Goal: Transaction & Acquisition: Purchase product/service

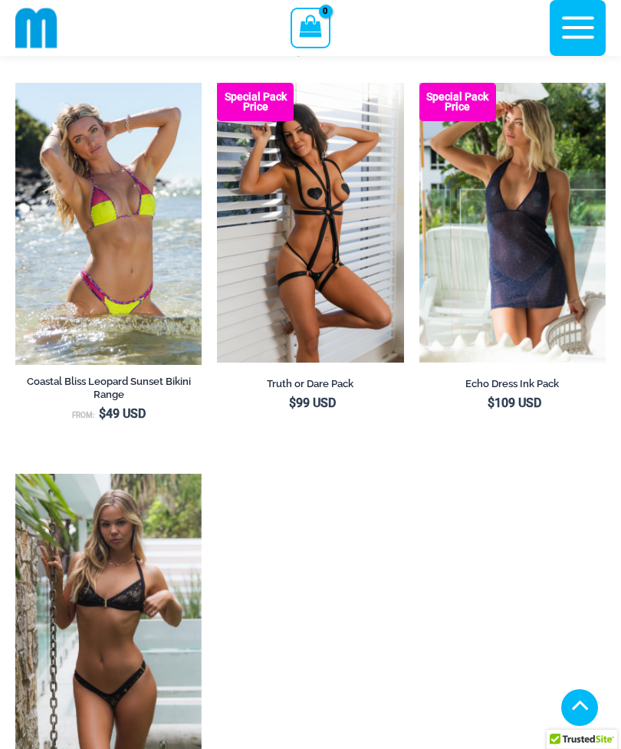
scroll to position [1366, 0]
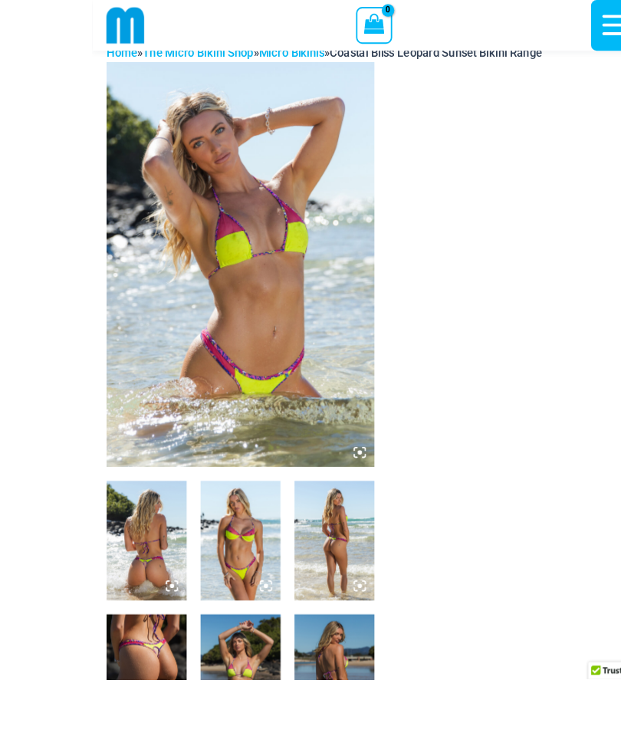
scroll to position [18, 0]
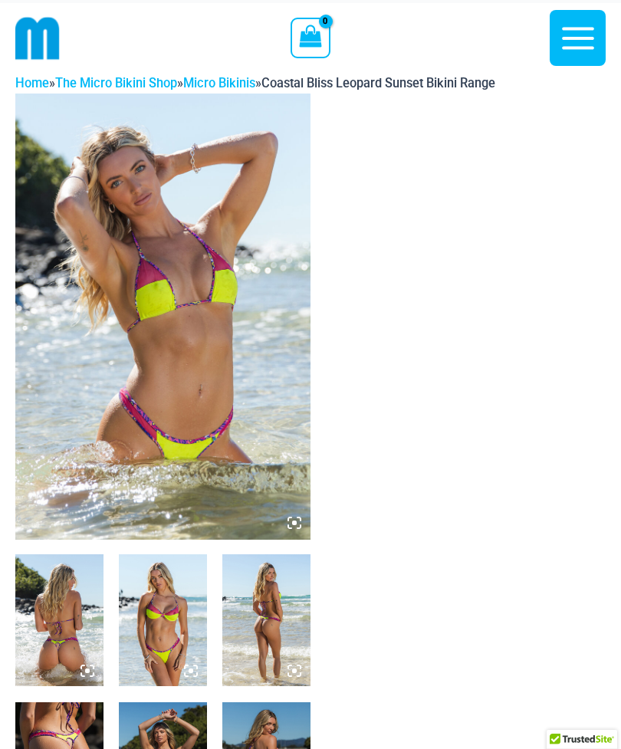
click at [76, 620] on img at bounding box center [59, 620] width 88 height 132
click at [169, 622] on img at bounding box center [163, 620] width 88 height 132
click at [262, 469] on img at bounding box center [162, 315] width 295 height 445
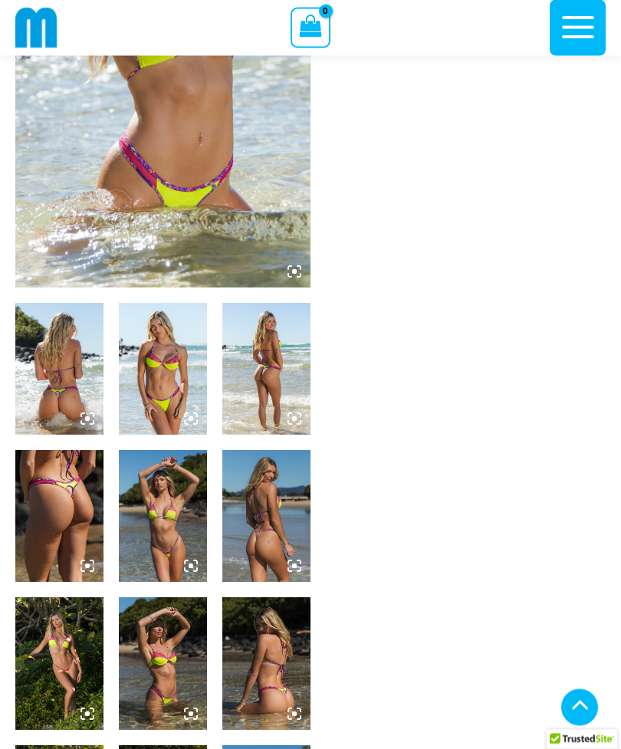
scroll to position [256, 0]
click at [162, 392] on img at bounding box center [163, 369] width 88 height 132
click at [180, 383] on img at bounding box center [163, 369] width 88 height 132
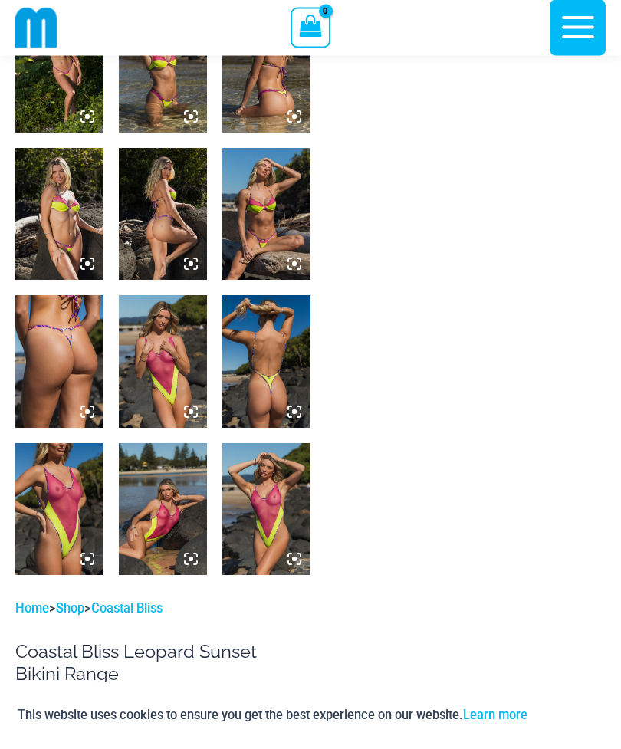
scroll to position [853, 0]
click at [71, 504] on img at bounding box center [59, 509] width 88 height 132
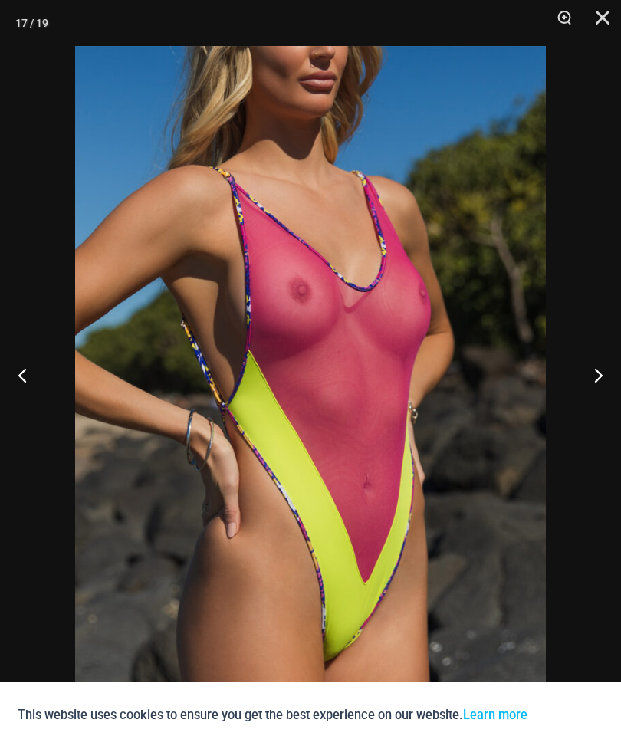
click at [592, 399] on button "Next" at bounding box center [591, 374] width 57 height 77
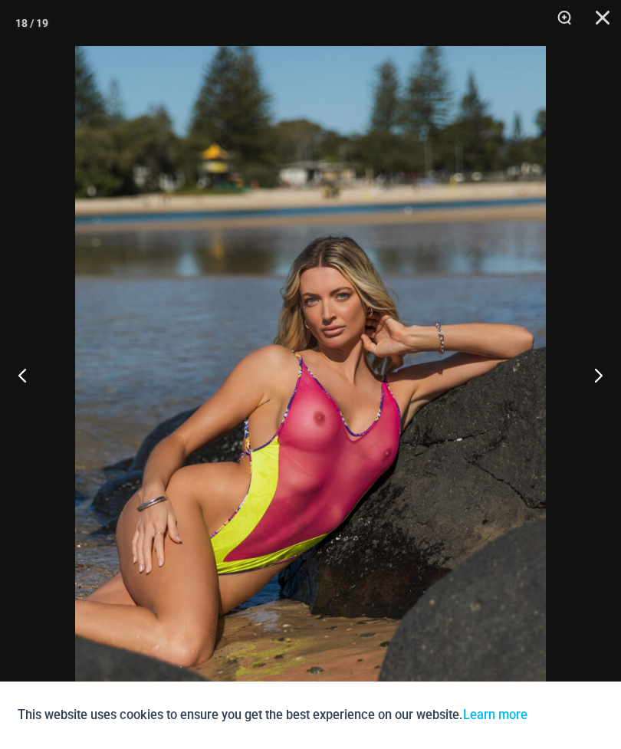
click at [613, 403] on button "Next" at bounding box center [591, 374] width 57 height 77
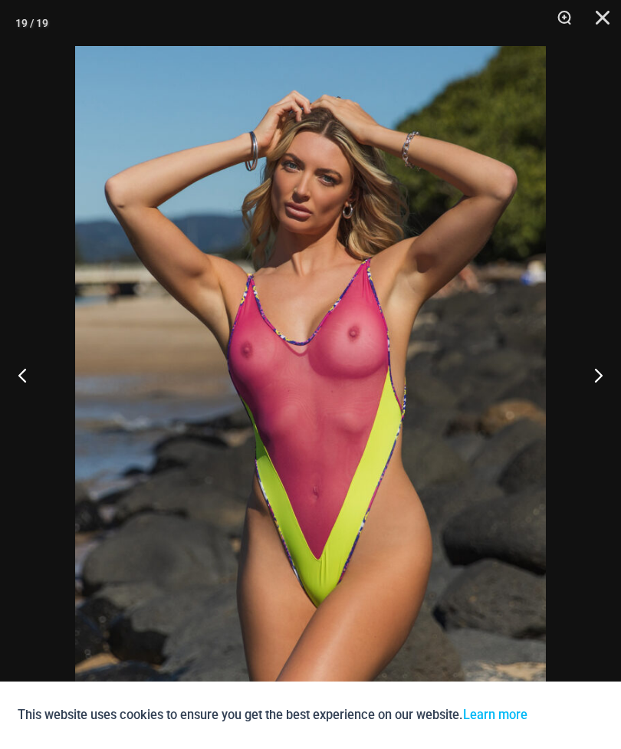
click at [609, 406] on button "Next" at bounding box center [591, 374] width 57 height 77
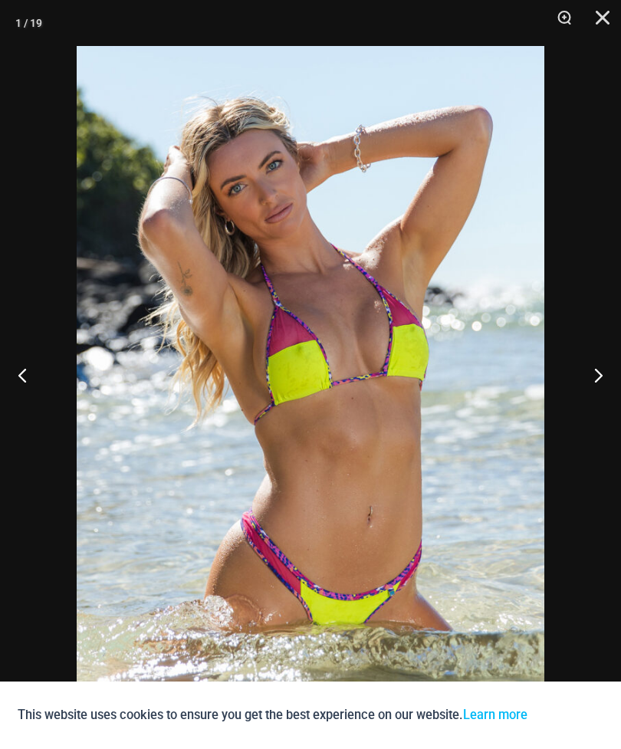
click at [601, 408] on button "Next" at bounding box center [591, 374] width 57 height 77
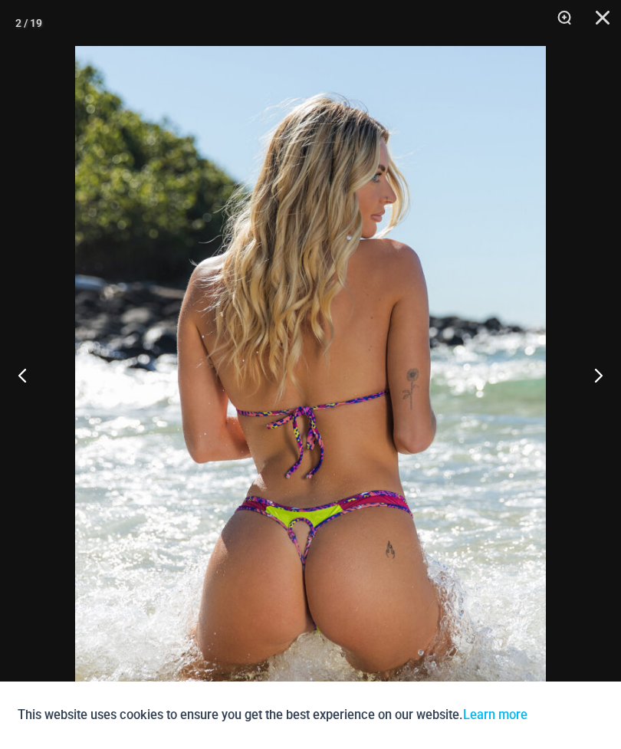
click at [603, 411] on button "Next" at bounding box center [591, 374] width 57 height 77
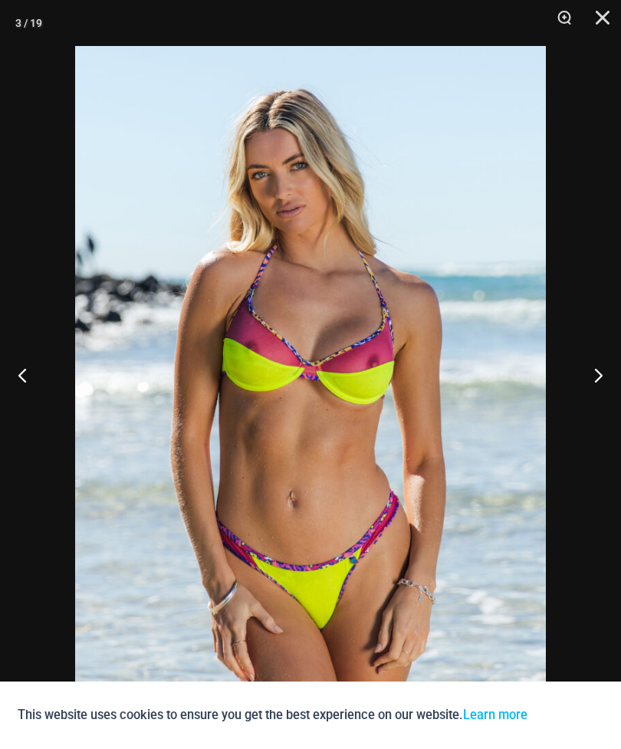
click at [609, 413] on button "Next" at bounding box center [591, 374] width 57 height 77
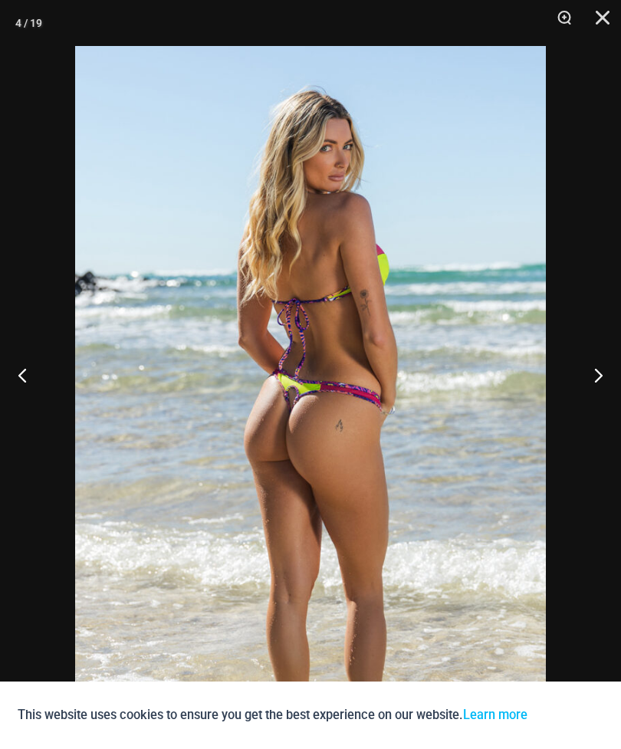
click at [600, 413] on button "Next" at bounding box center [591, 374] width 57 height 77
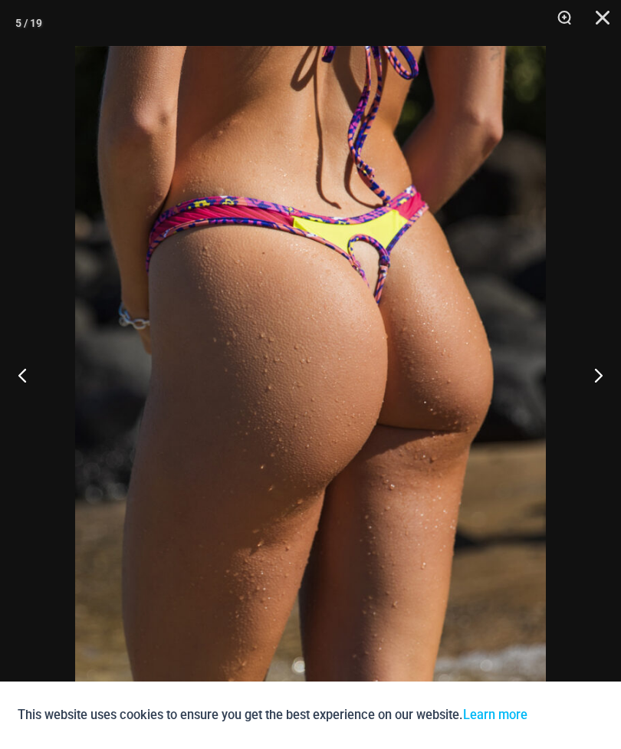
click at [599, 413] on button "Next" at bounding box center [591, 374] width 57 height 77
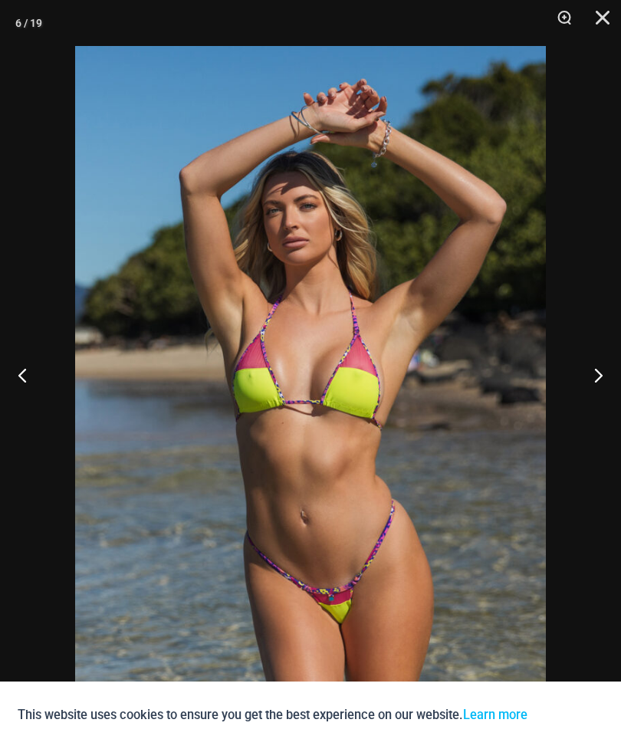
click at [595, 413] on button "Next" at bounding box center [591, 374] width 57 height 77
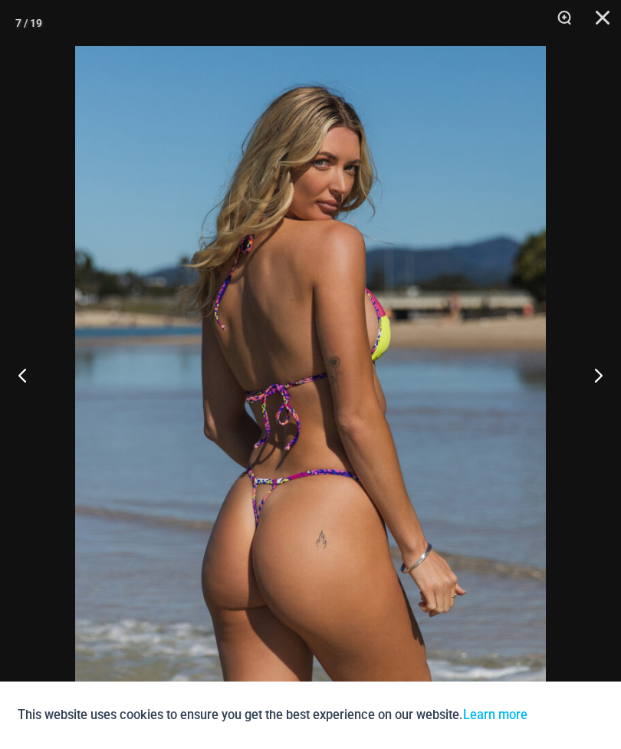
click at [592, 413] on button "Next" at bounding box center [591, 374] width 57 height 77
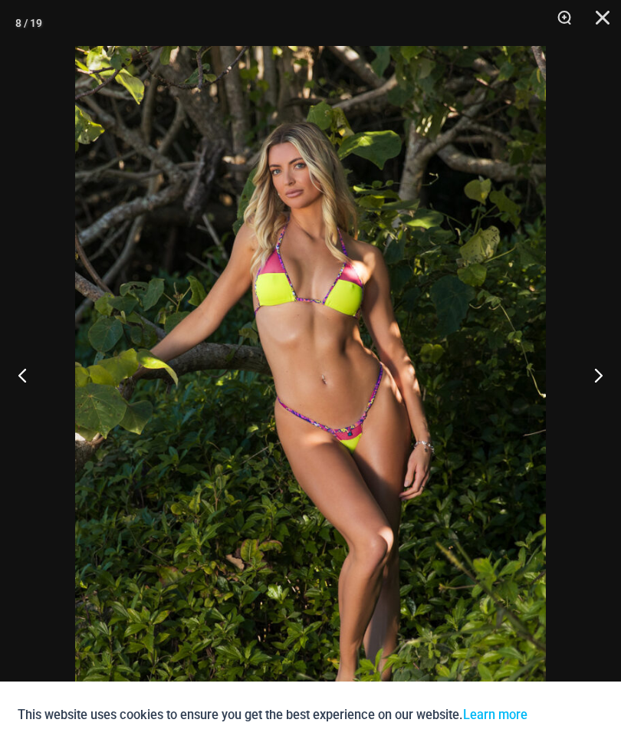
click at [592, 413] on button "Next" at bounding box center [591, 374] width 57 height 77
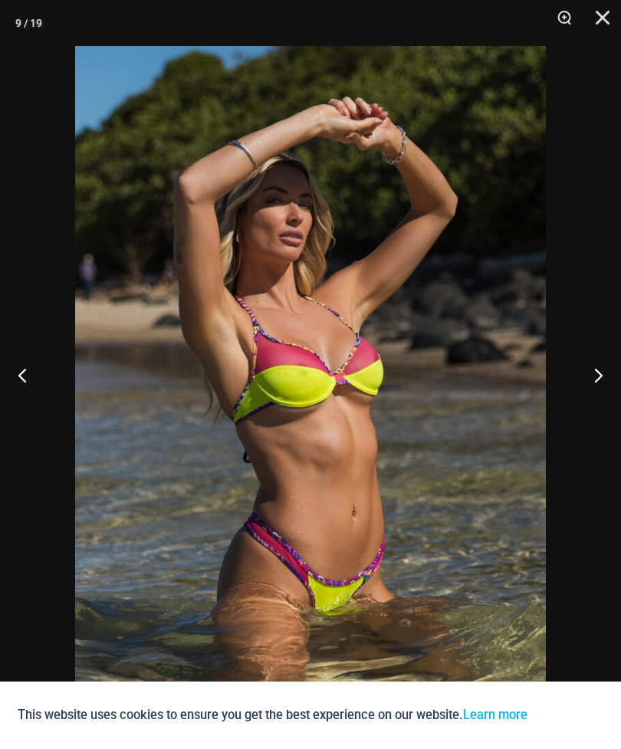
click at [588, 413] on button "Next" at bounding box center [591, 374] width 57 height 77
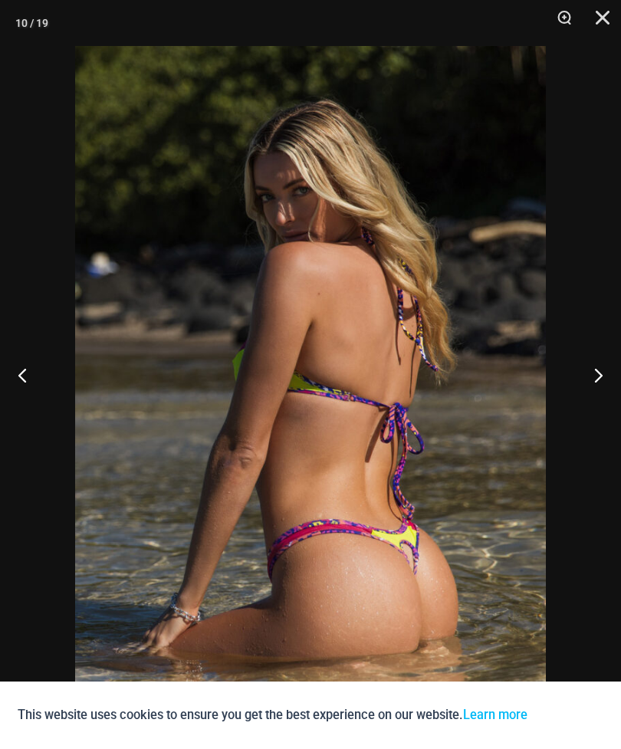
click at [587, 413] on button "Next" at bounding box center [591, 374] width 57 height 77
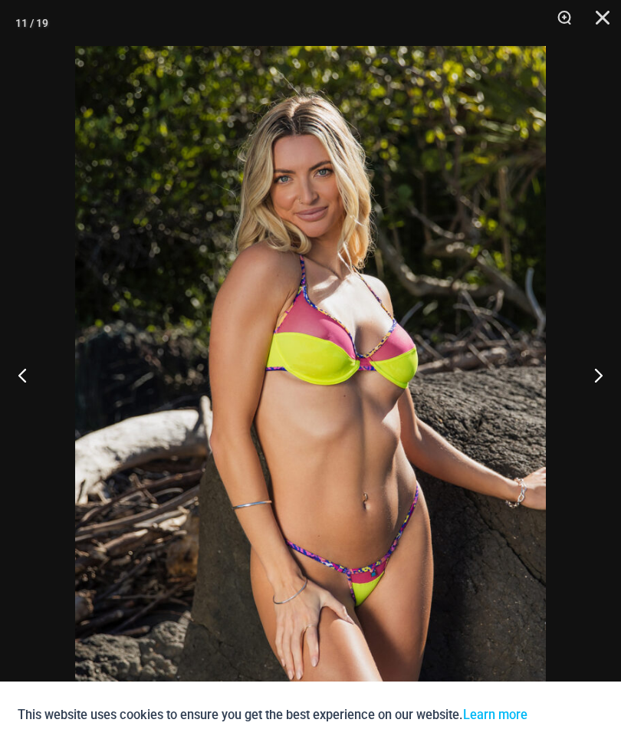
click at [586, 413] on button "Next" at bounding box center [591, 374] width 57 height 77
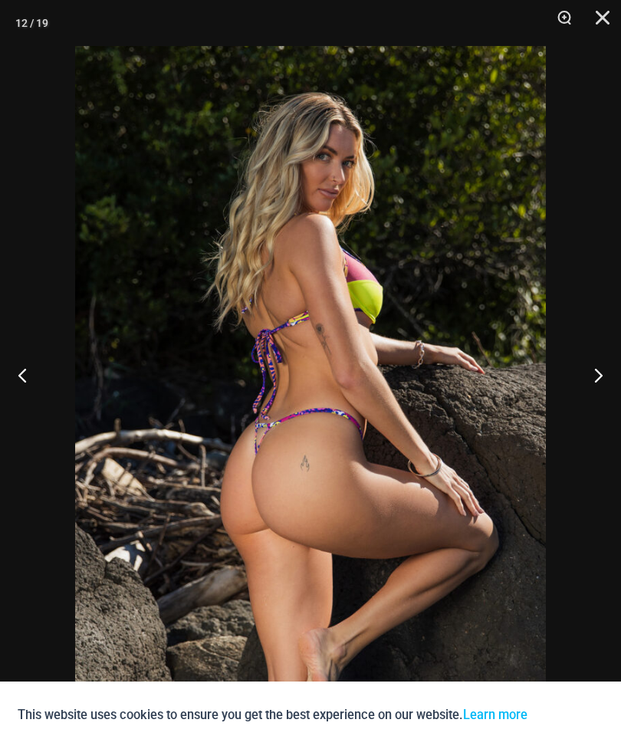
click at [589, 413] on button "Next" at bounding box center [591, 374] width 57 height 77
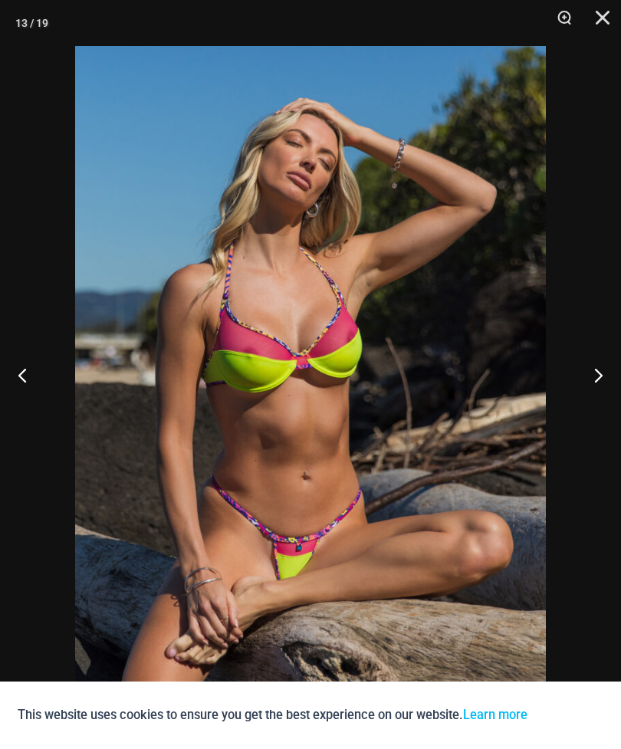
click at [588, 413] on button "Next" at bounding box center [591, 374] width 57 height 77
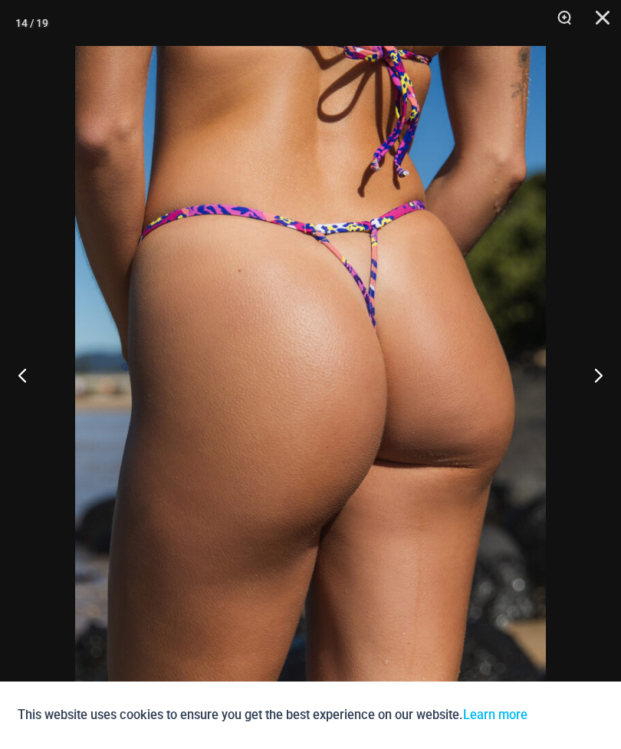
click at [605, 408] on button "Next" at bounding box center [591, 374] width 57 height 77
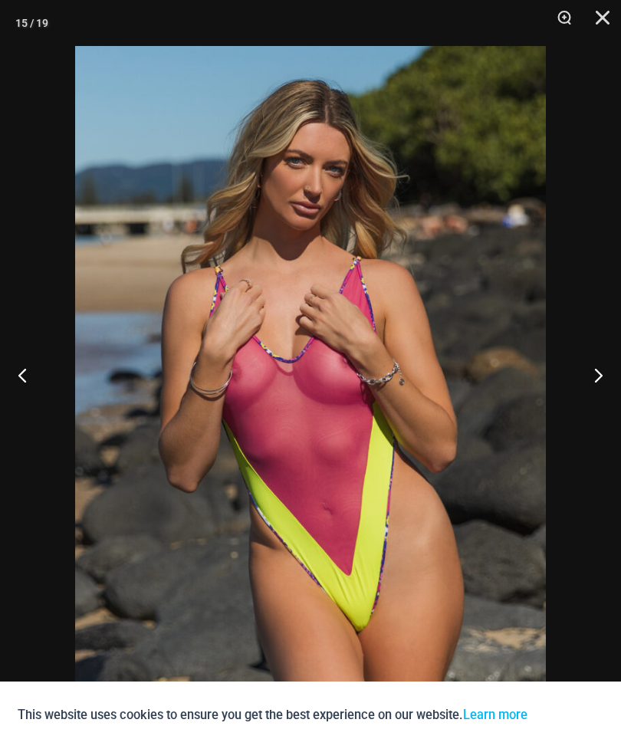
click at [597, 413] on button "Next" at bounding box center [591, 374] width 57 height 77
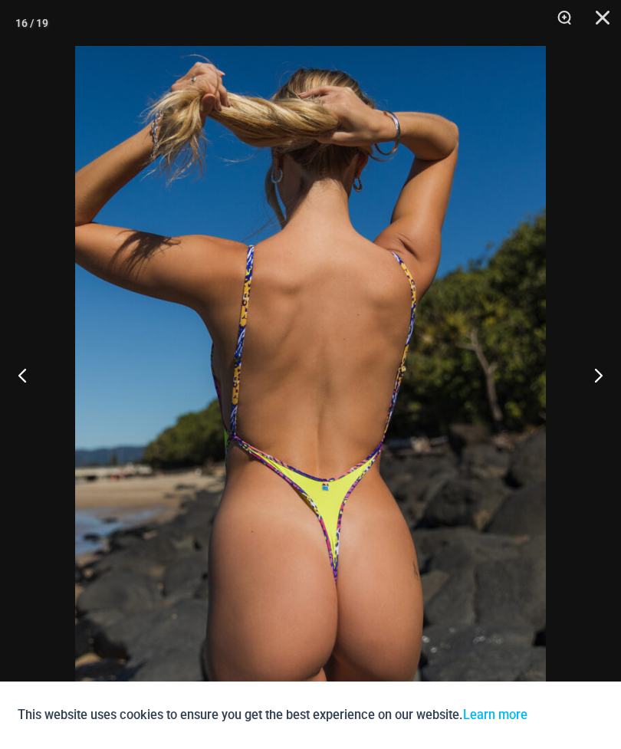
click at [599, 413] on button "Next" at bounding box center [591, 374] width 57 height 77
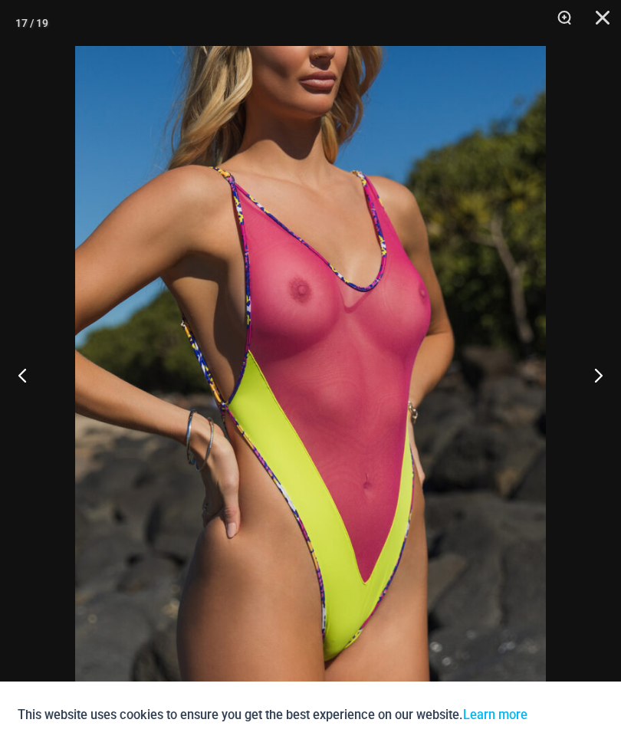
click at [599, 413] on button "Next" at bounding box center [591, 374] width 57 height 77
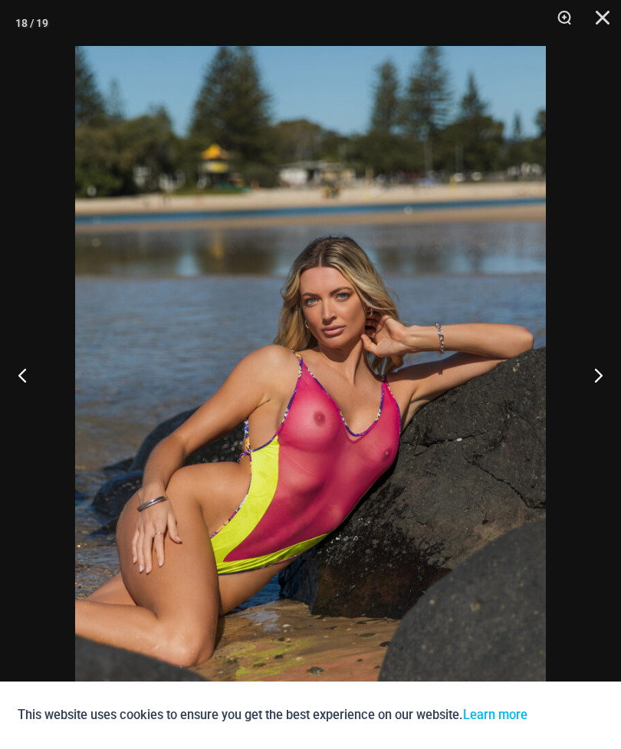
click at [613, 36] on button "Close" at bounding box center [597, 23] width 38 height 46
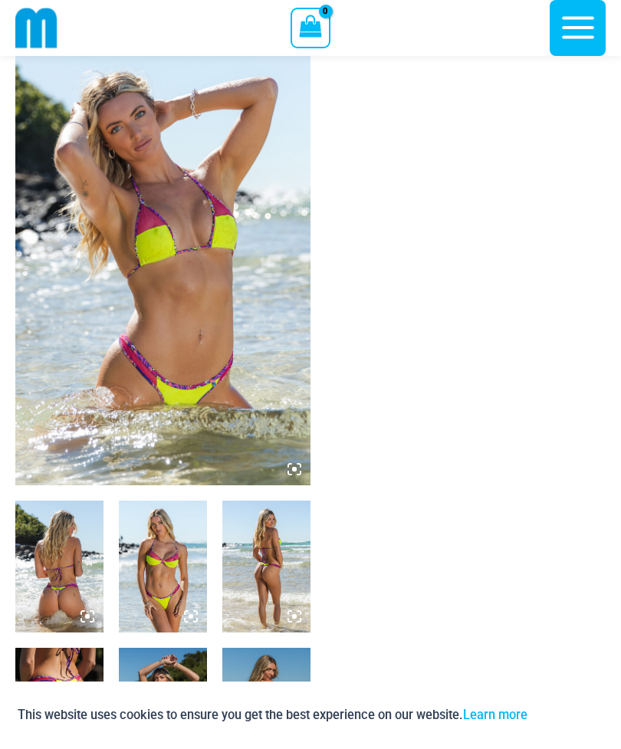
scroll to position [0, 0]
